Goal: Communication & Community: Answer question/provide support

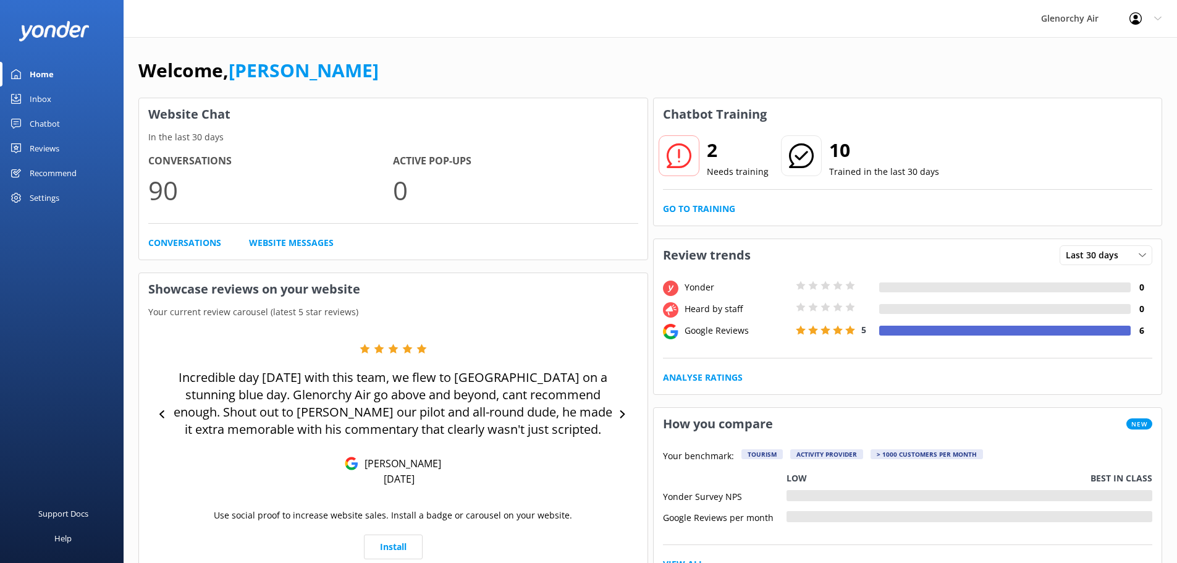
click at [23, 97] on link "Inbox" at bounding box center [62, 98] width 124 height 25
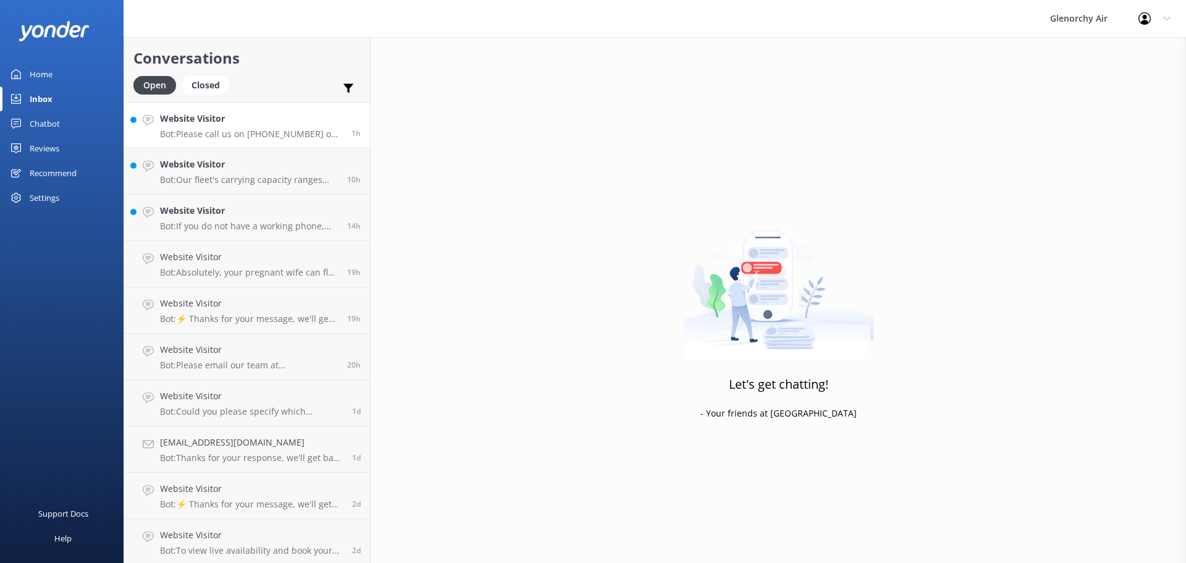
click at [188, 137] on p "Bot: Please call us on [PHONE_NUMBER] one hour before your scheduled flight tim…" at bounding box center [251, 133] width 182 height 11
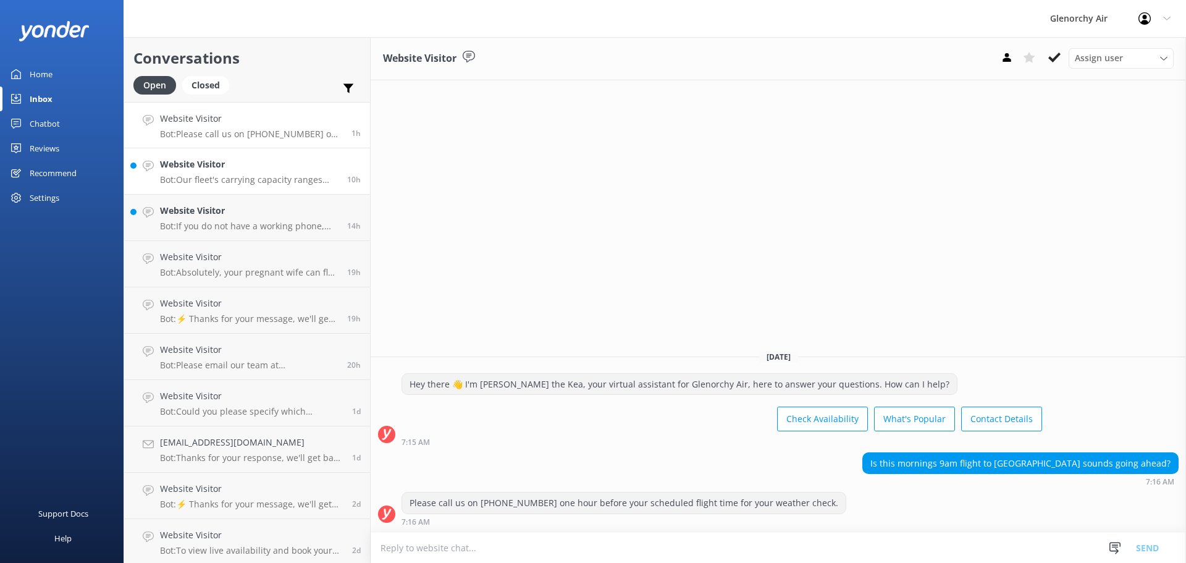
click at [205, 174] on p "Bot: Our fleet's carrying capacity ranges from 7 to 13 passengers per aircraft,…" at bounding box center [249, 179] width 178 height 11
click at [218, 219] on div "Website Visitor Bot: If you do not have a working phone, we can email your weat…" at bounding box center [249, 217] width 178 height 27
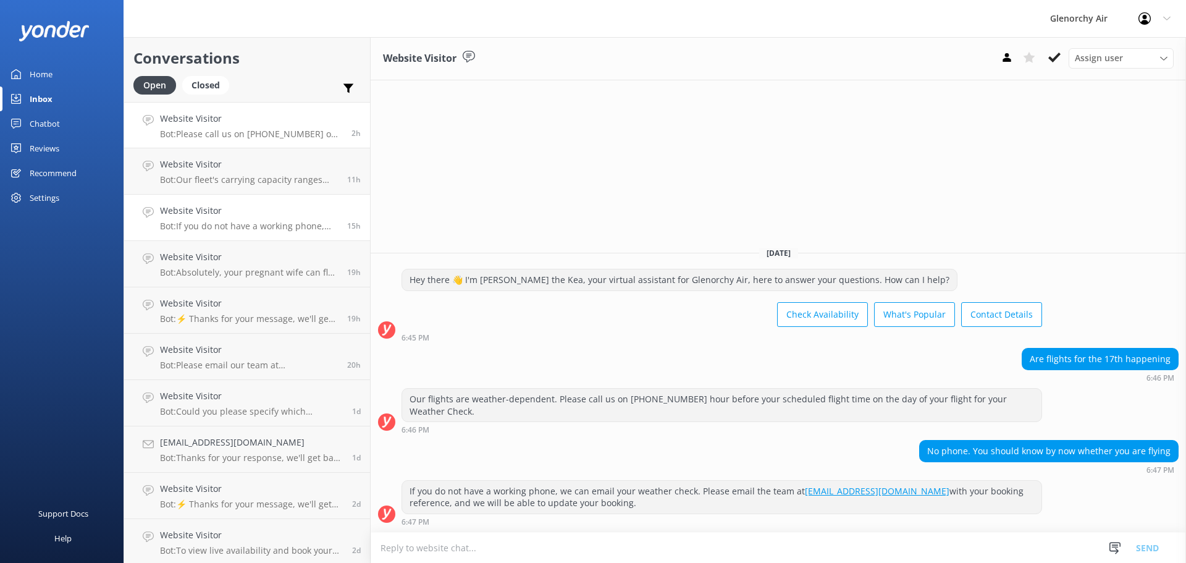
click at [280, 122] on h4 "Website Visitor" at bounding box center [251, 119] width 182 height 14
